Goal: Task Accomplishment & Management: Use online tool/utility

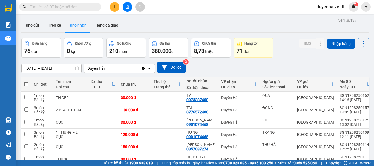
click at [67, 5] on input "text" at bounding box center [62, 7] width 65 height 6
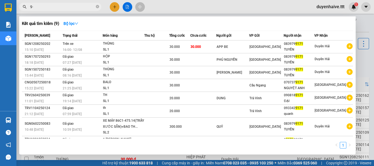
type input "9"
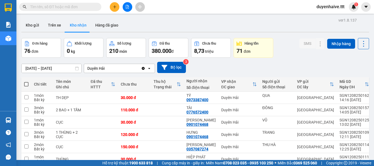
click at [65, 8] on input "text" at bounding box center [62, 7] width 65 height 6
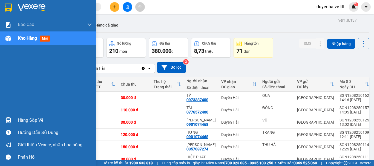
click at [32, 120] on div "Hàng sắp về" at bounding box center [55, 120] width 74 height 8
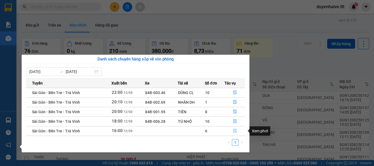
click at [234, 132] on icon "file-done" at bounding box center [234, 131] width 3 height 4
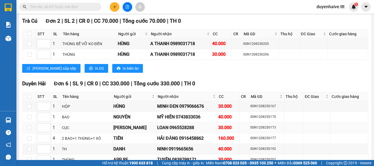
scroll to position [585, 0]
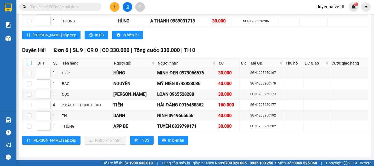
click at [31, 63] on input "checkbox" at bounding box center [29, 63] width 4 height 4
checkbox input "true"
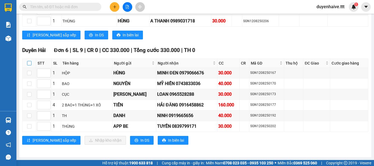
checkbox input "true"
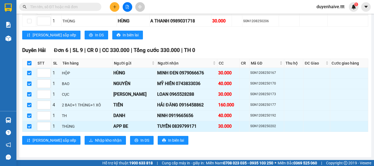
click at [29, 126] on input "checkbox" at bounding box center [29, 126] width 4 height 4
checkbox input "false"
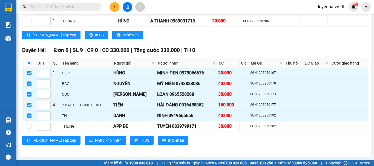
click at [83, 146] on div "[PERSON_NAME][GEOGRAPHIC_DATA] 6 | SL 9 | CR 0 | CC 330.000 | [PERSON_NAME] 330…" at bounding box center [195, 97] width 346 height 103
click at [95, 138] on span "Nhập kho nhận" at bounding box center [108, 140] width 27 height 6
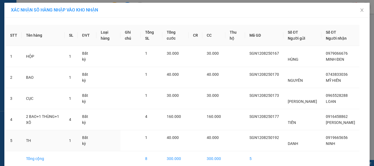
scroll to position [25, 0]
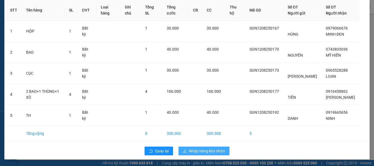
click at [212, 151] on span "Nhập hàng kho nhận" at bounding box center [207, 151] width 36 height 6
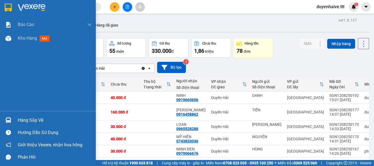
click at [34, 122] on div "Hàng sắp về" at bounding box center [55, 120] width 74 height 8
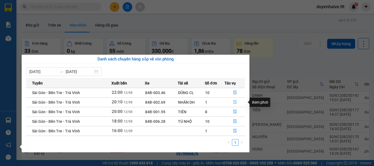
click at [235, 102] on icon "file-done" at bounding box center [235, 102] width 4 height 4
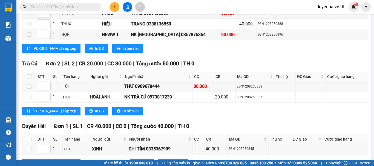
scroll to position [436, 0]
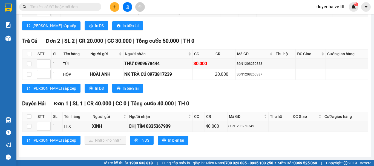
click at [32, 116] on th at bounding box center [29, 116] width 14 height 9
click at [31, 116] on input "checkbox" at bounding box center [29, 116] width 4 height 4
checkbox input "true"
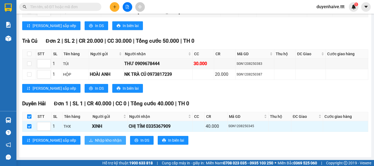
click at [85, 143] on button "Nhập kho nhận" at bounding box center [105, 140] width 41 height 9
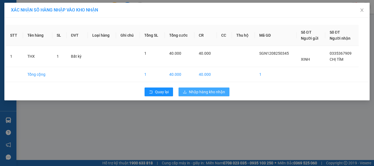
click at [210, 93] on span "Nhập hàng kho nhận" at bounding box center [207, 92] width 36 height 6
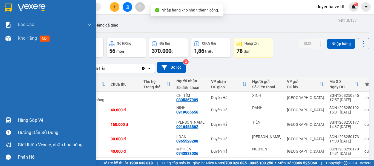
click at [35, 119] on div "Hàng sắp về" at bounding box center [55, 120] width 74 height 8
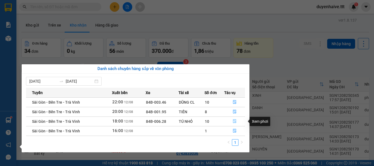
click at [233, 120] on icon "file-done" at bounding box center [235, 121] width 4 height 4
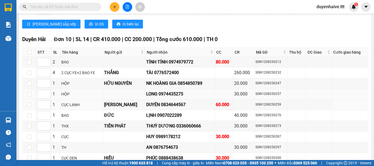
scroll to position [1012, 0]
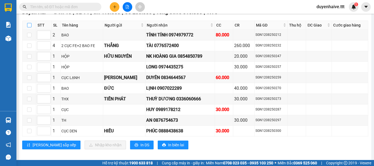
click at [28, 22] on label at bounding box center [29, 25] width 4 height 6
click at [28, 23] on input "checkbox" at bounding box center [29, 25] width 4 height 4
checkbox input "true"
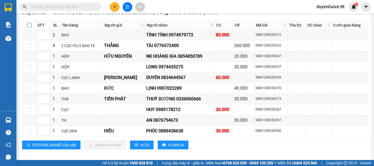
checkbox input "true"
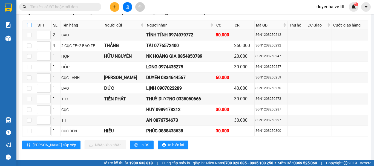
checkbox input "true"
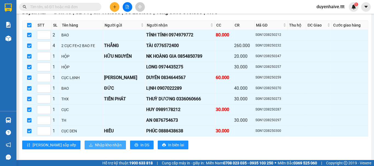
click at [95, 142] on span "Nhập kho nhận" at bounding box center [108, 145] width 27 height 6
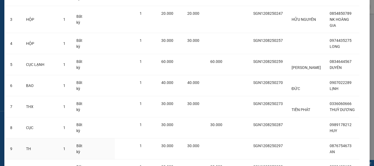
scroll to position [137, 0]
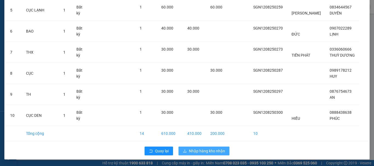
click at [193, 150] on span "Nhập hàng kho nhận" at bounding box center [207, 151] width 36 height 6
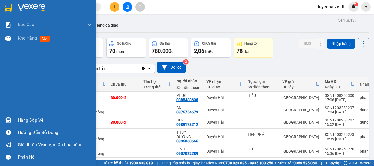
click at [32, 123] on div "Hàng sắp về" at bounding box center [55, 120] width 74 height 8
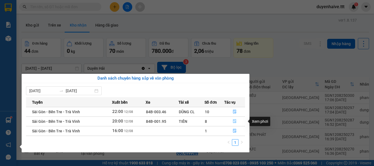
click at [235, 121] on icon "file-done" at bounding box center [235, 121] width 4 height 4
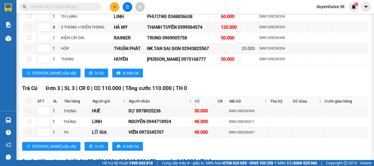
scroll to position [767, 0]
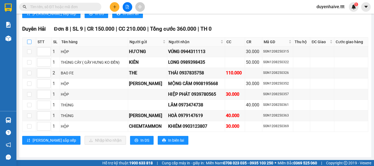
click at [28, 42] on input "checkbox" at bounding box center [29, 42] width 4 height 4
checkbox input "true"
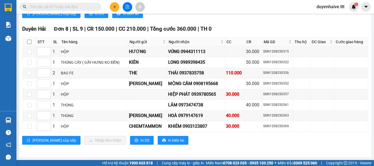
checkbox input "true"
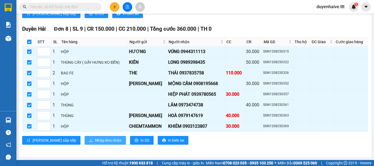
click at [95, 139] on span "Nhập kho nhận" at bounding box center [108, 140] width 27 height 6
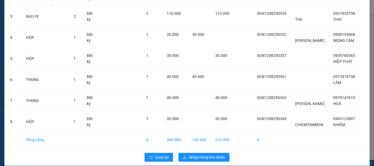
scroll to position [94, 0]
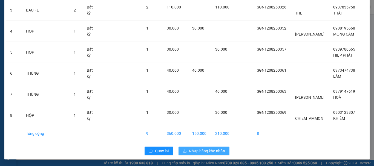
click at [201, 147] on button "Nhập hàng kho nhận" at bounding box center [203, 151] width 51 height 9
